Goal: Transaction & Acquisition: Book appointment/travel/reservation

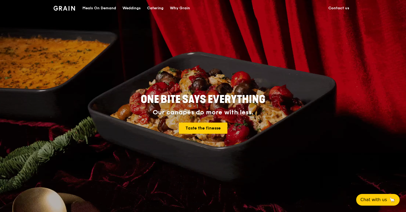
click at [106, 9] on div "Meals On Demand" at bounding box center [99, 8] width 34 height 16
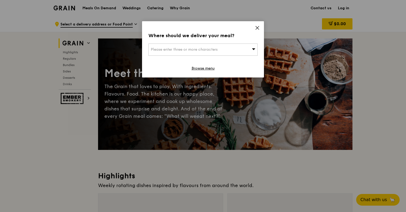
click at [213, 48] on span "Please enter three or more characters" at bounding box center [184, 49] width 67 height 5
click at [256, 30] on icon at bounding box center [257, 27] width 5 height 5
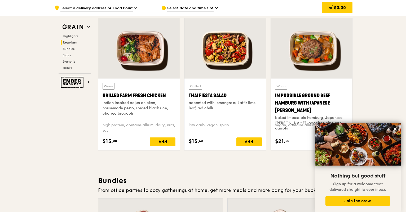
scroll to position [609, 0]
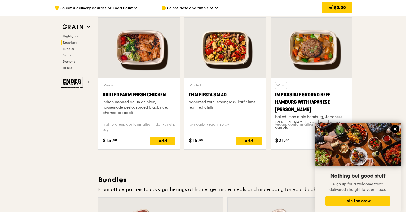
click at [393, 127] on icon at bounding box center [394, 128] width 3 height 3
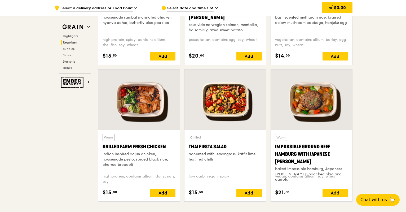
scroll to position [556, 0]
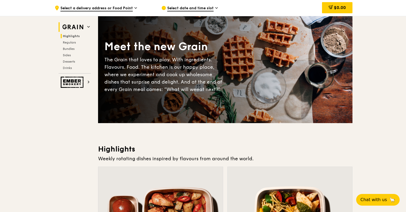
click at [84, 25] on img at bounding box center [73, 27] width 24 height 10
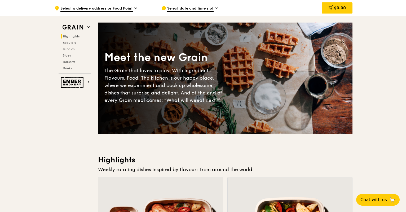
scroll to position [0, 0]
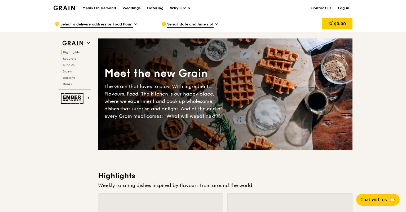
click at [108, 8] on h1 "Meals On Demand" at bounding box center [99, 8] width 34 height 5
click at [156, 8] on div "Catering" at bounding box center [155, 8] width 16 height 16
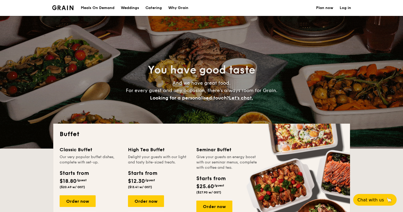
select select
